Goal: Task Accomplishment & Management: Manage account settings

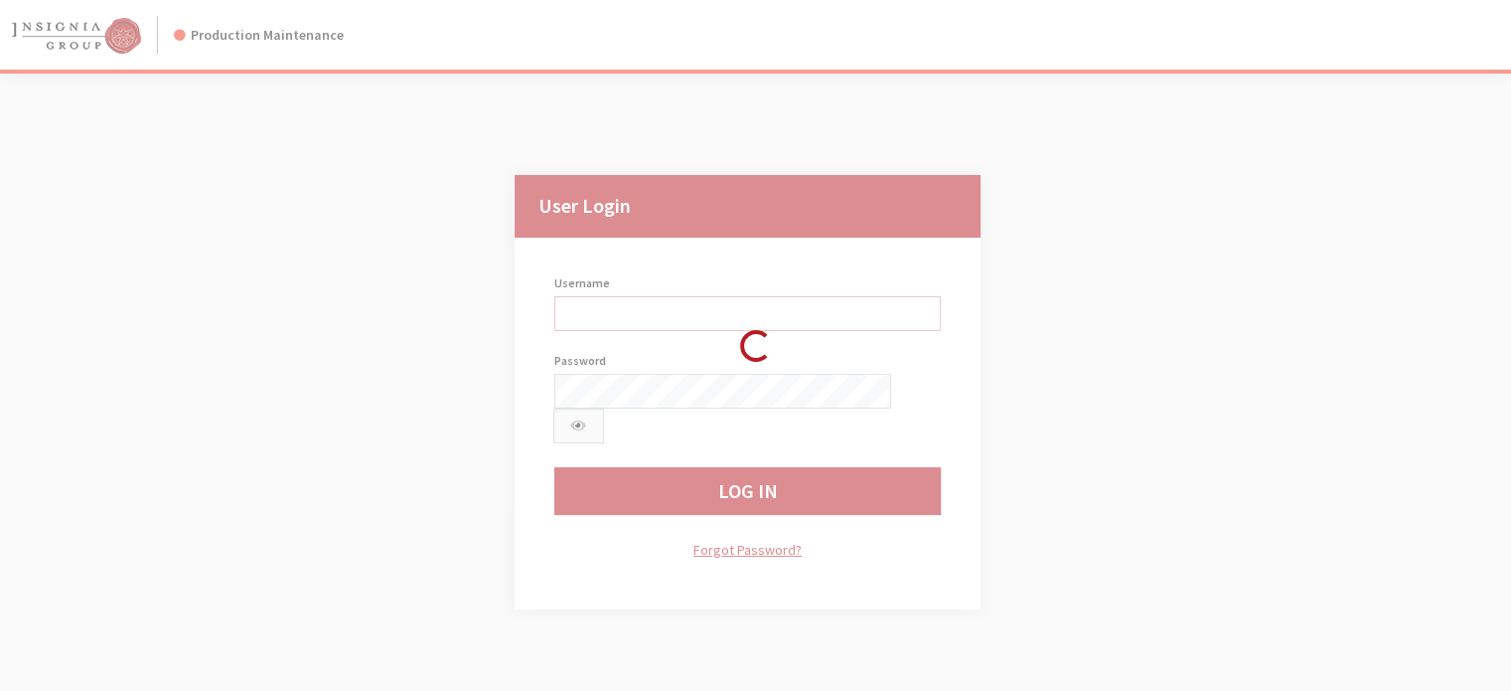
type input "kcollins"
drag, startPoint x: 1125, startPoint y: 395, endPoint x: 1065, endPoint y: 353, distance: 72.8
click at [1065, 353] on div "Loading..." at bounding box center [755, 345] width 1511 height 691
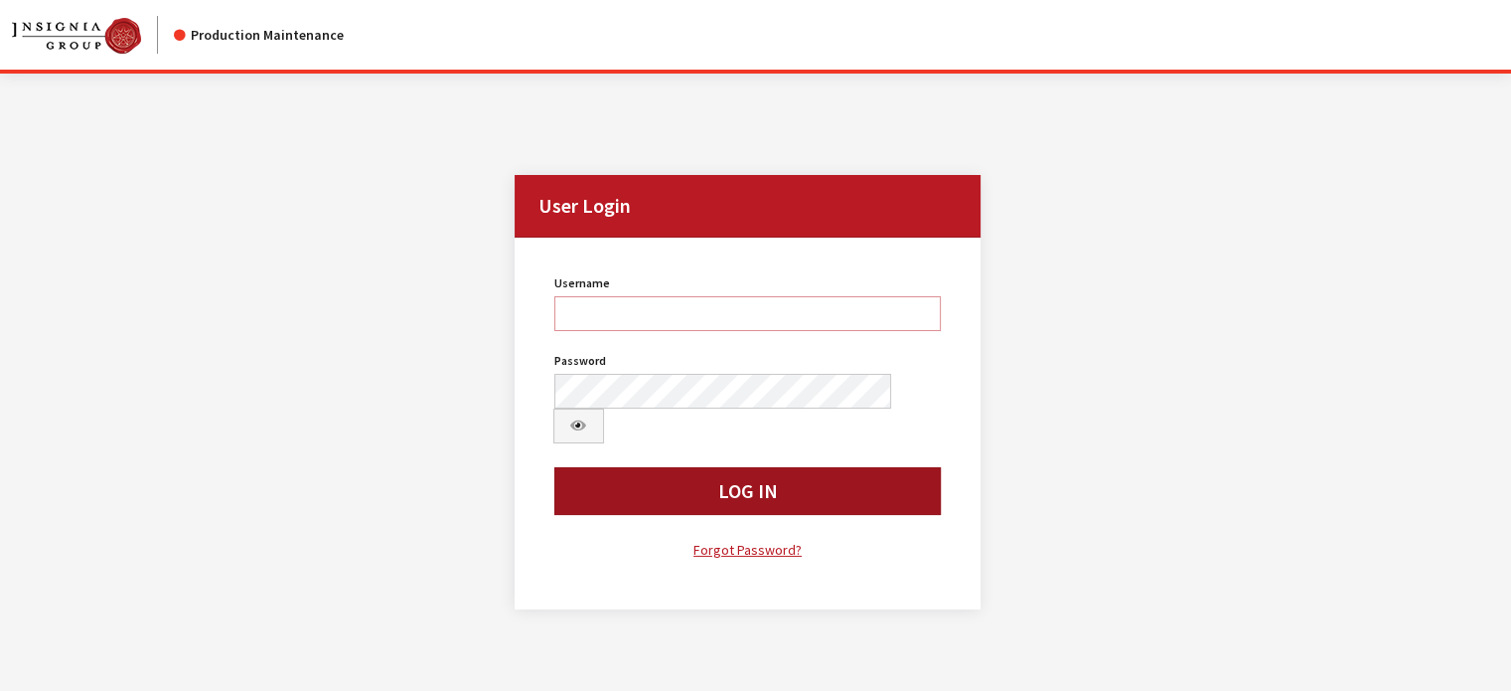
type input "kcollins"
click at [745, 467] on button "Log In" at bounding box center [748, 491] width 388 height 48
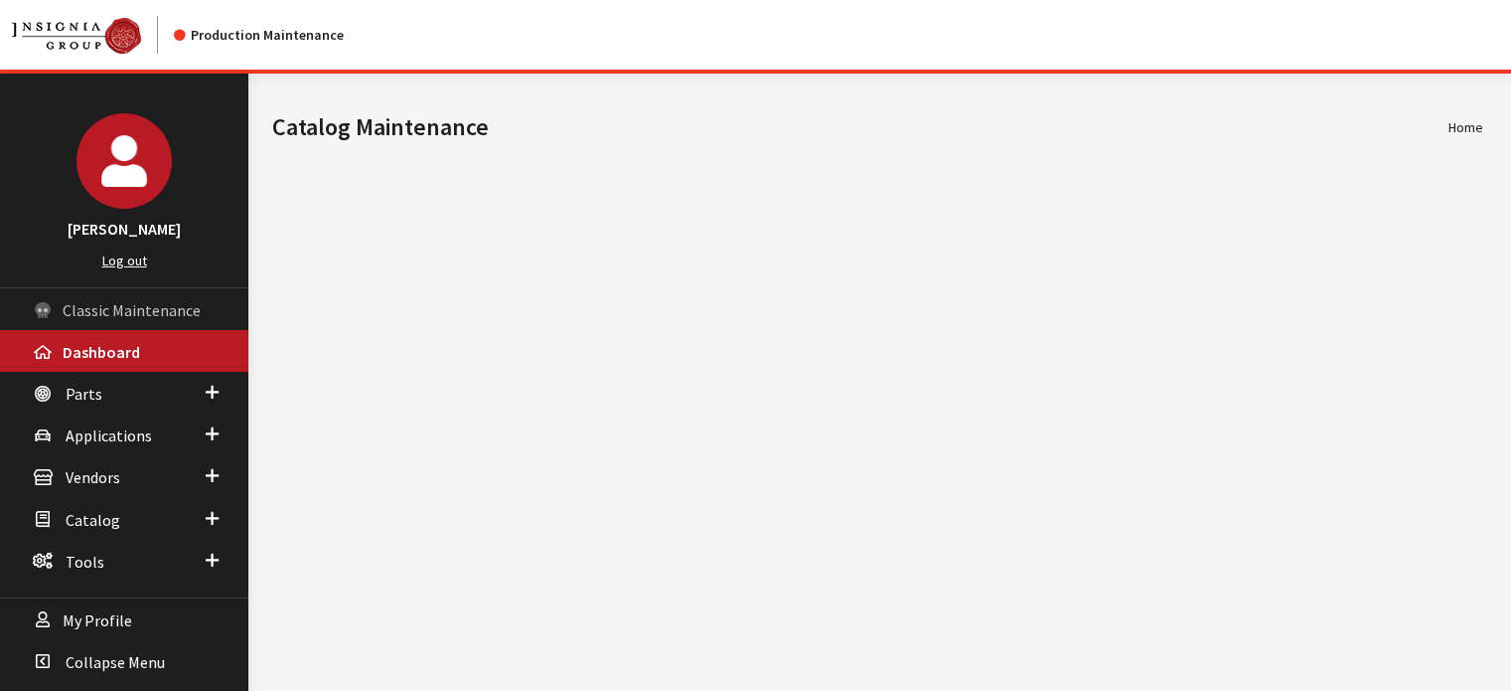
click at [109, 311] on span "Classic Maintenance" at bounding box center [132, 310] width 138 height 20
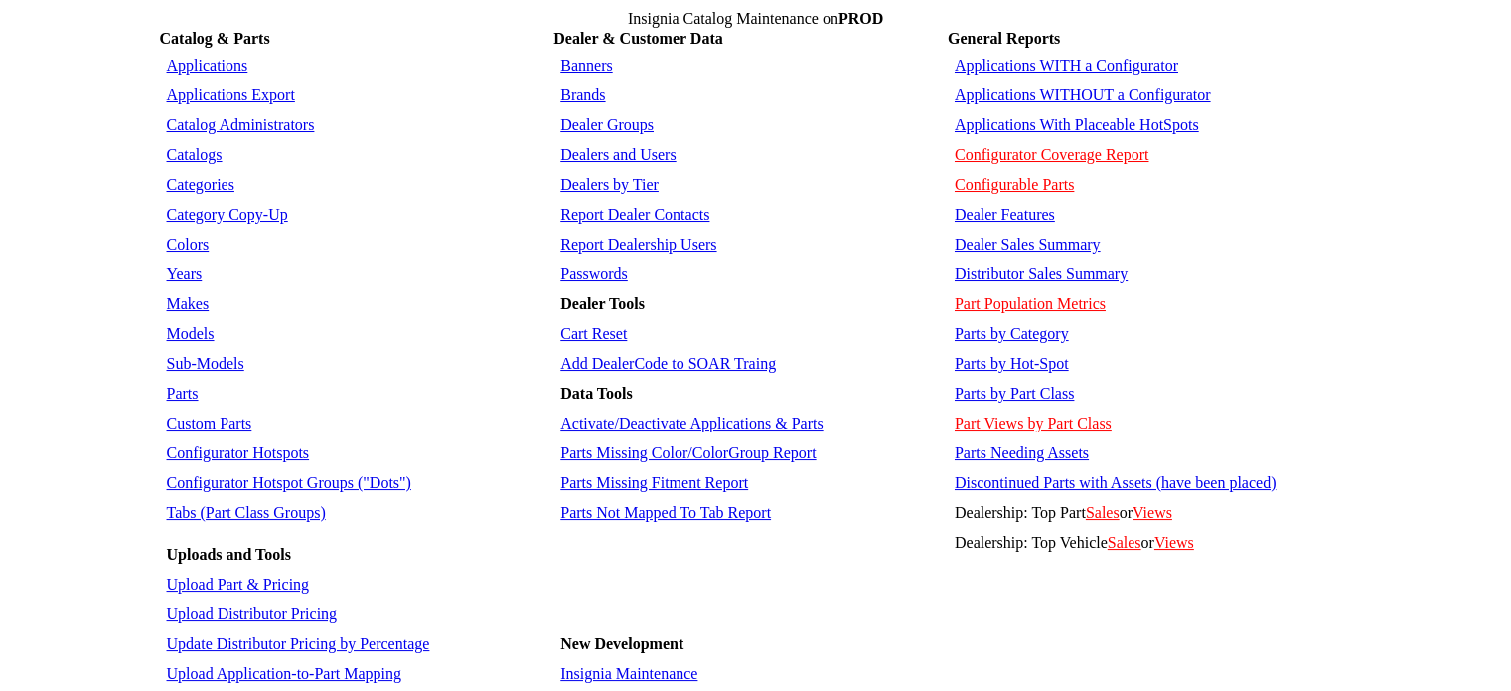
click at [621, 146] on link "Dealers and Users" at bounding box center [617, 154] width 115 height 17
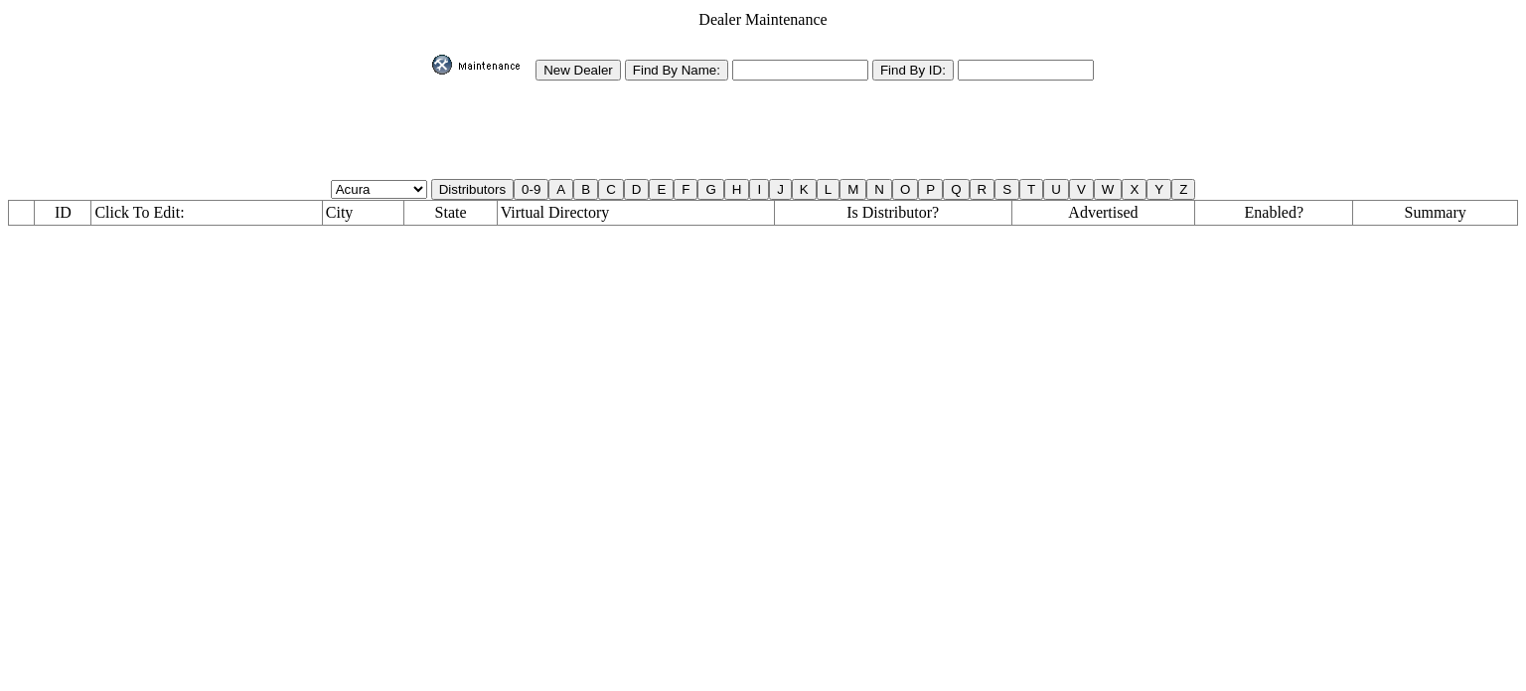
click at [795, 72] on input "text" at bounding box center [800, 70] width 136 height 21
type input "qa%"
click at [688, 60] on input "Find By Name:" at bounding box center [676, 70] width 103 height 21
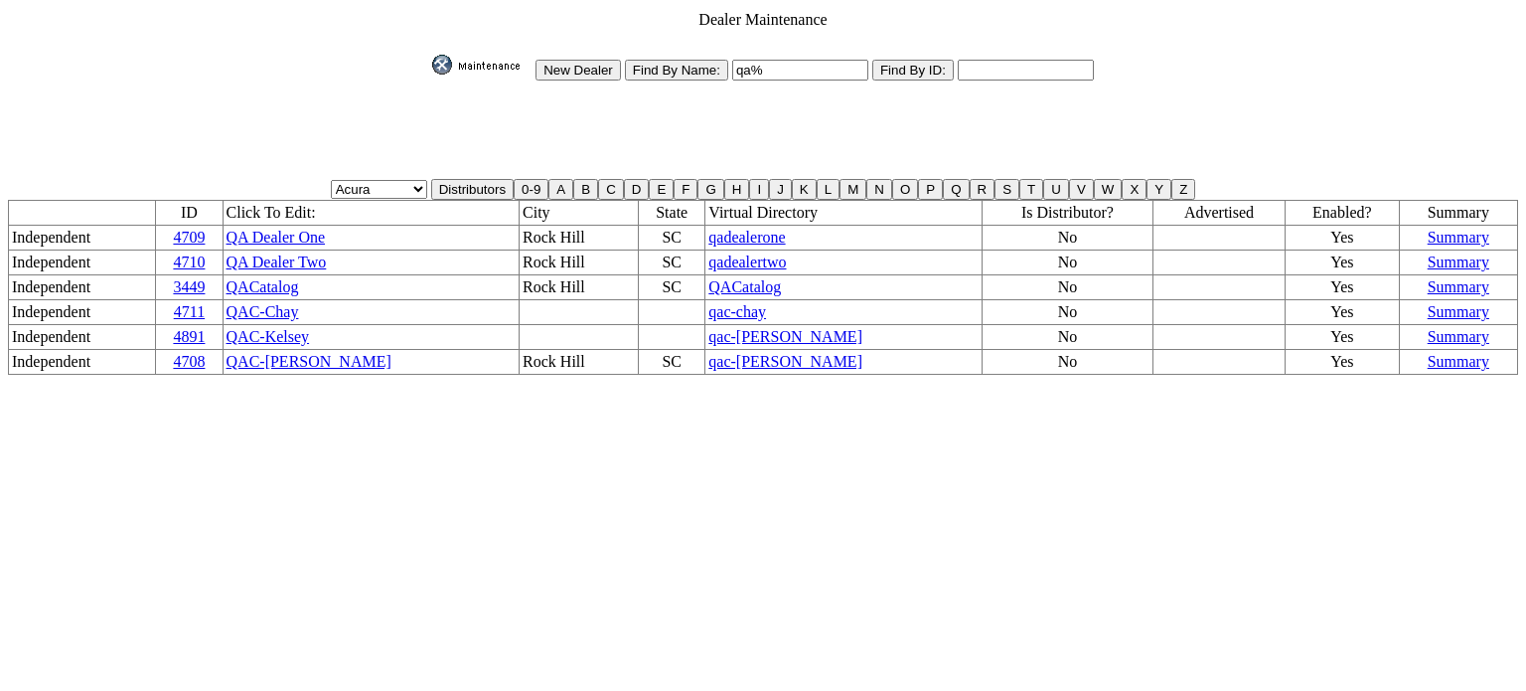
click at [709, 278] on span "QACatalog" at bounding box center [745, 286] width 73 height 17
